Goal: Task Accomplishment & Management: Use online tool/utility

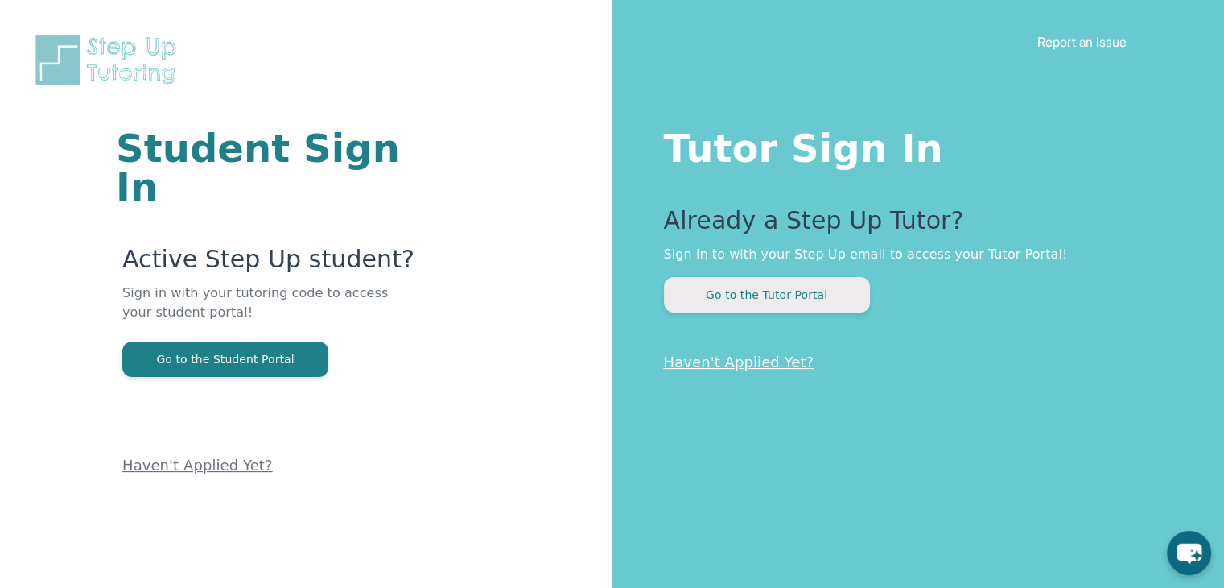
click at [796, 294] on button "Go to the Tutor Portal" at bounding box center [767, 294] width 206 height 35
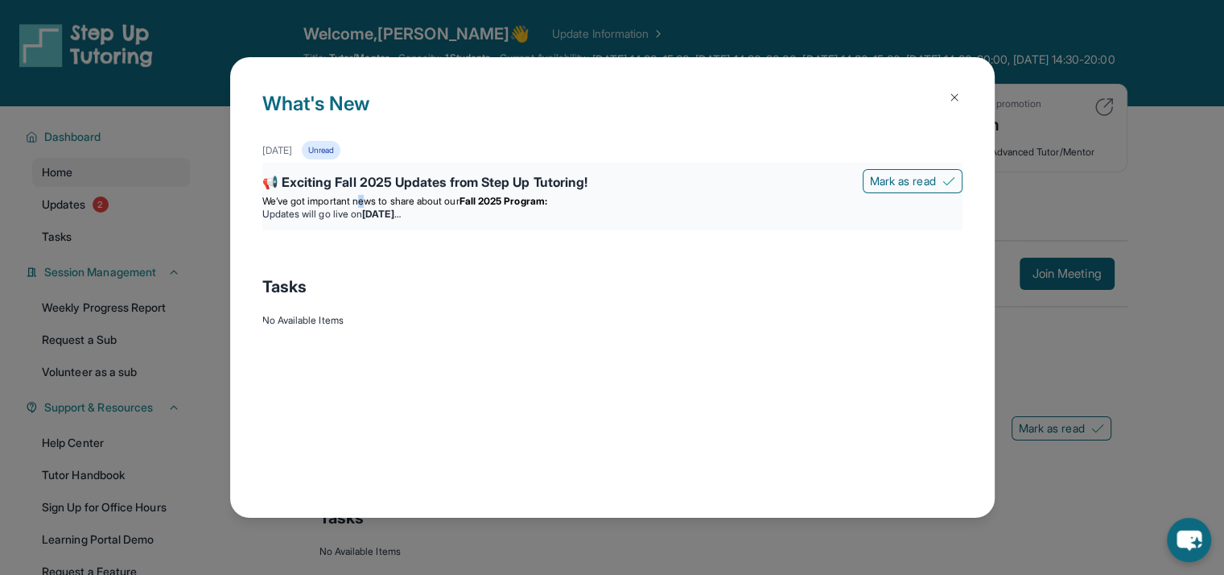
drag, startPoint x: 361, startPoint y: 192, endPoint x: 373, endPoint y: 197, distance: 13.0
click at [373, 197] on span "We’ve got important news to share about our" at bounding box center [360, 201] width 197 height 12
click at [406, 187] on div "📢 Exciting Fall 2025 Updates from Step Up Tutoring!" at bounding box center [612, 183] width 700 height 23
click at [518, 184] on div "📢 Exciting Fall 2025 Updates from Step Up Tutoring!" at bounding box center [612, 183] width 700 height 23
click at [695, 177] on div "📢 Exciting Fall 2025 Updates from Step Up Tutoring!" at bounding box center [612, 183] width 700 height 23
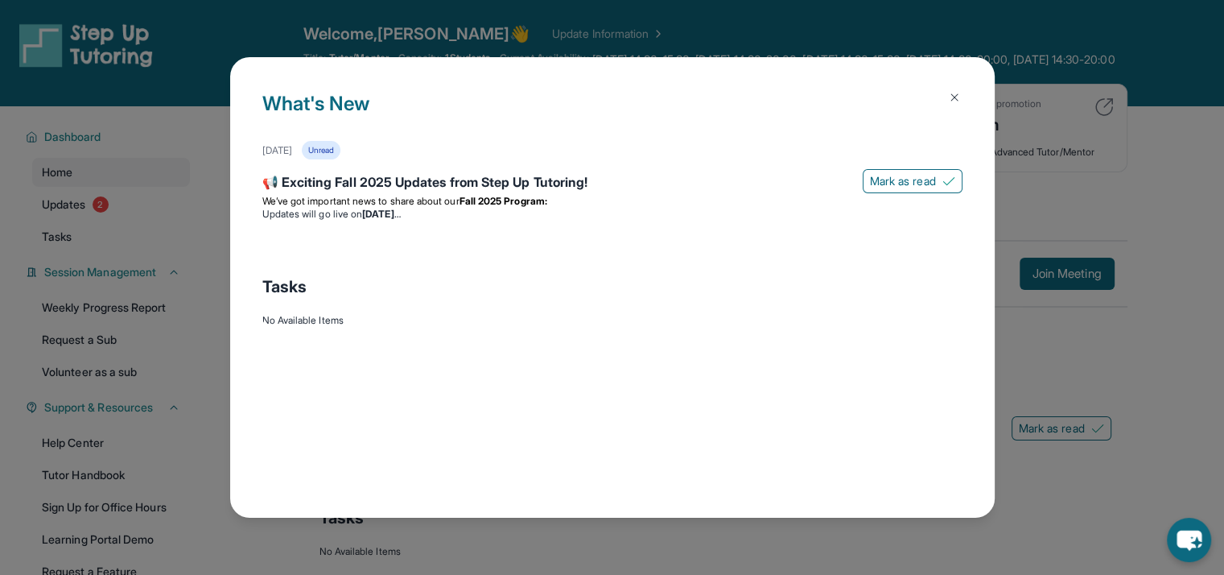
click at [959, 91] on img at bounding box center [954, 97] width 13 height 13
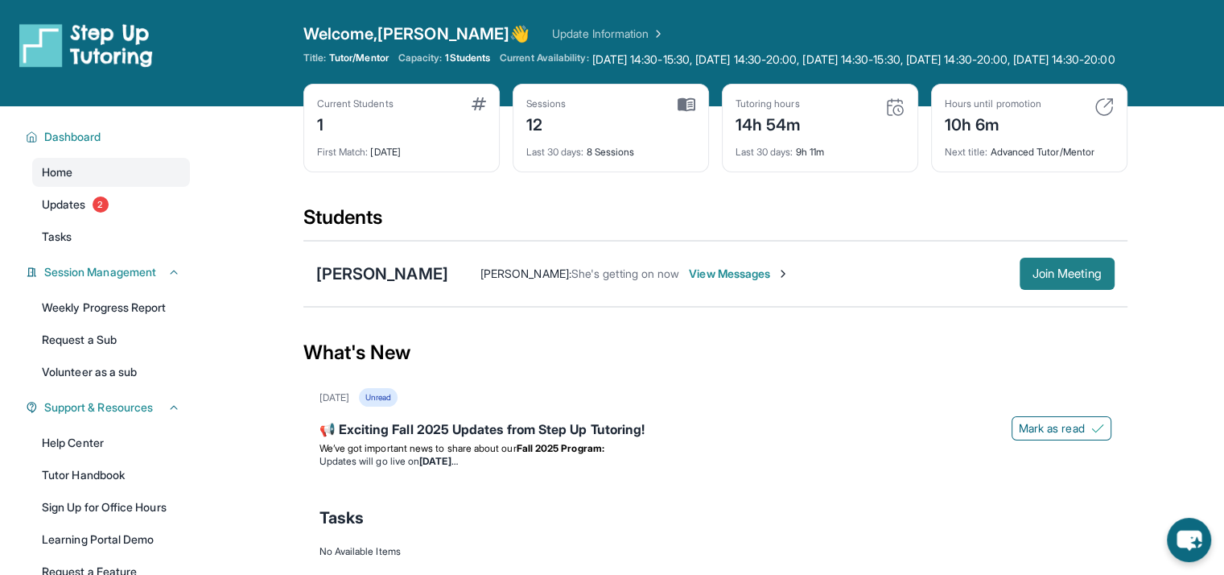
click at [1050, 279] on span "Join Meeting" at bounding box center [1067, 274] width 69 height 10
